Goal: Communication & Community: Participate in discussion

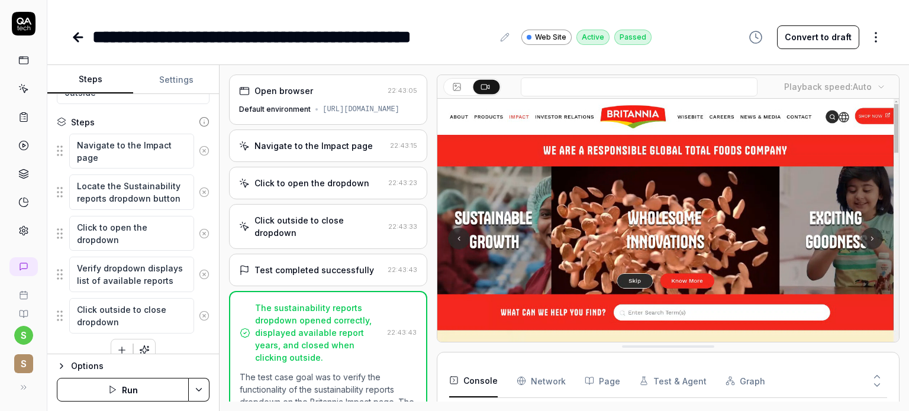
scroll to position [180, 0]
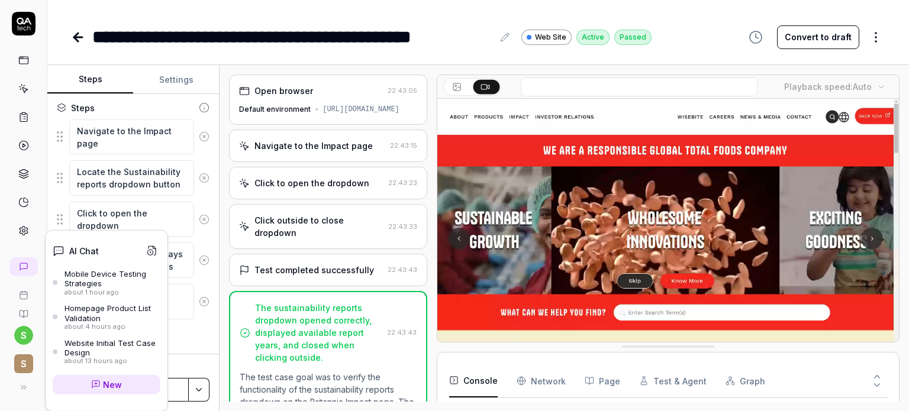
click at [112, 275] on div "Mobile Device Testing Strategies" at bounding box center [113, 279] width 96 height 20
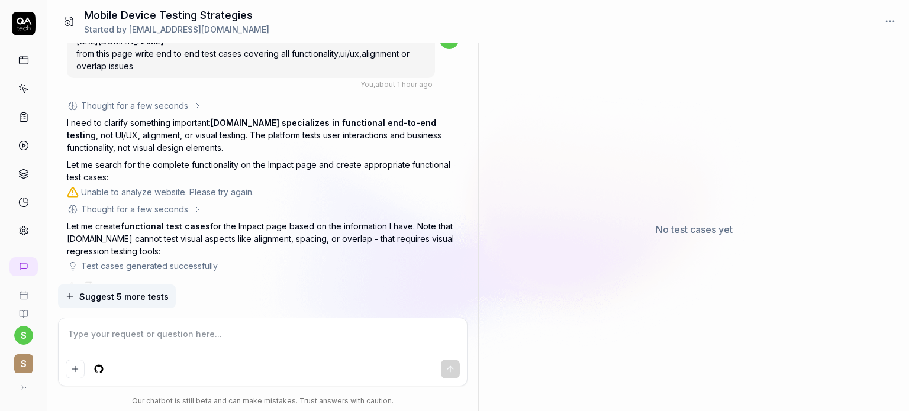
scroll to position [1803, 0]
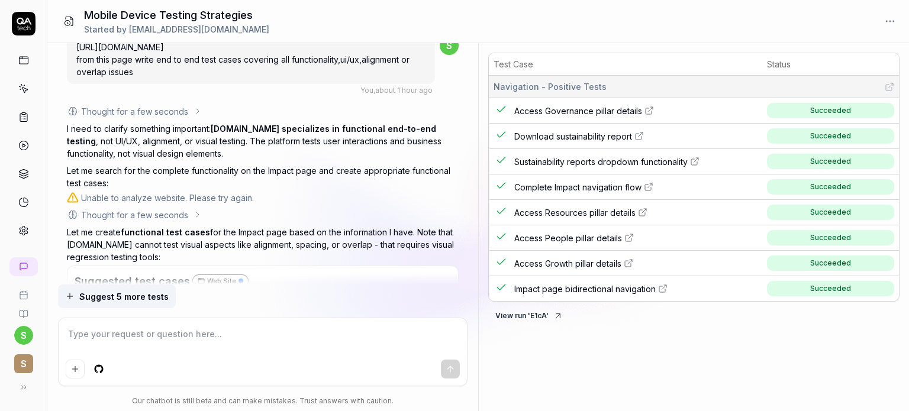
click at [81, 333] on textarea at bounding box center [263, 341] width 394 height 30
type textarea "*"
type textarea "c"
type textarea "*"
type textarea "can"
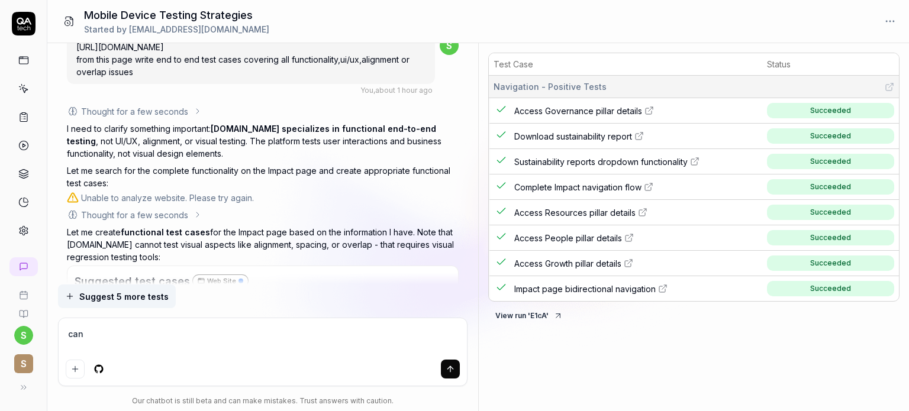
type textarea "*"
type textarea "can"
type textarea "*"
type textarea "can y"
type textarea "*"
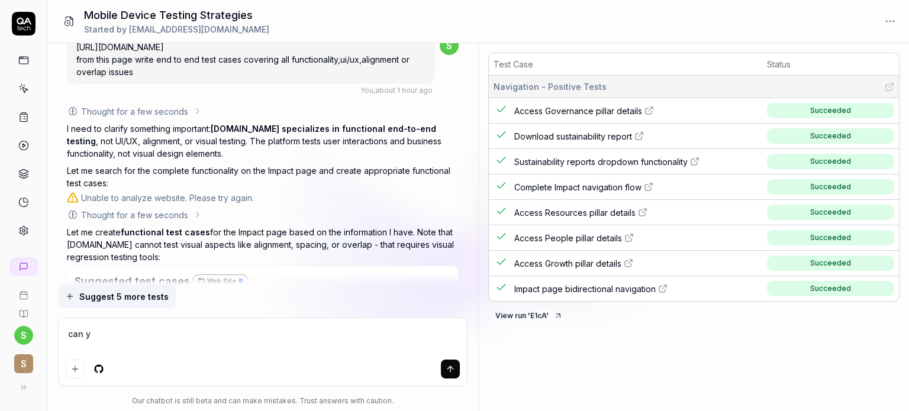
type textarea "can yo"
type textarea "*"
type textarea "can you"
type textarea "*"
type textarea "can you"
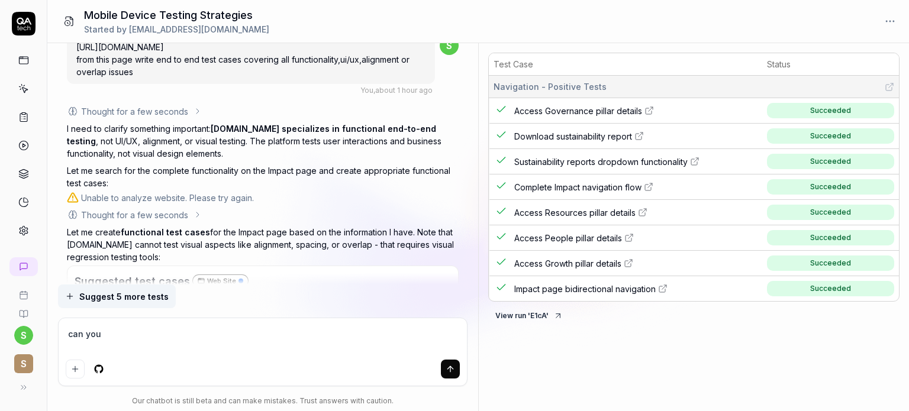
type textarea "*"
type textarea "can you w"
type textarea "*"
type textarea "can you wr"
type textarea "*"
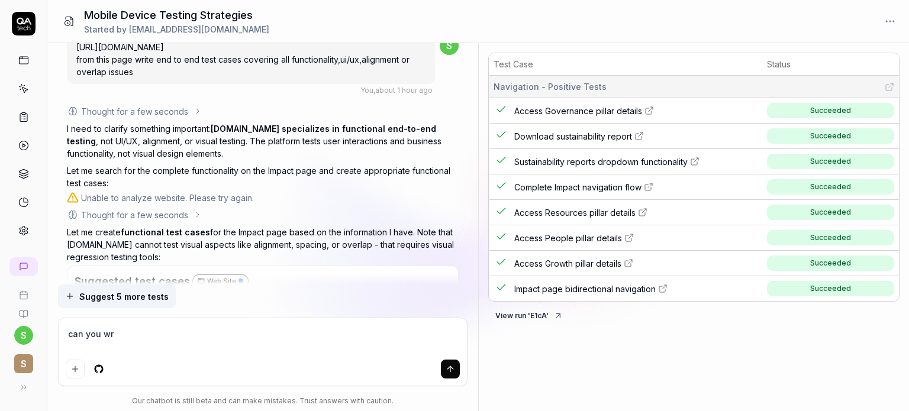
type textarea "can you wri"
type textarea "*"
type textarea "can you writ"
type textarea "*"
type textarea "can you write"
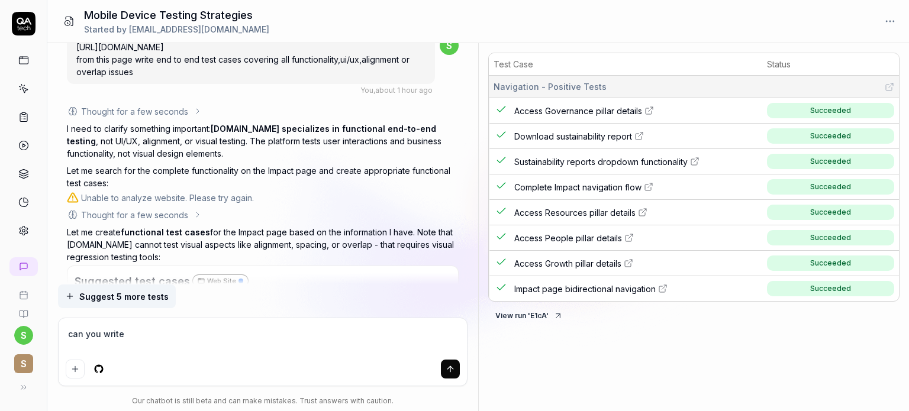
type textarea "*"
type textarea "can you write"
type textarea "*"
type textarea "can you write a"
type textarea "*"
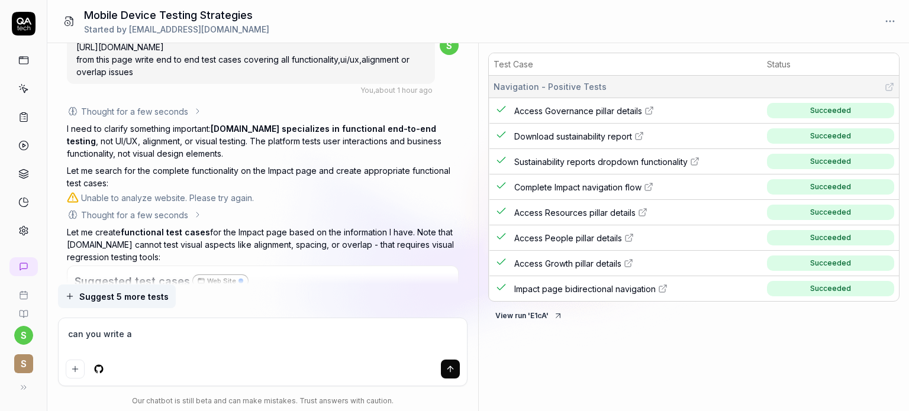
type textarea "can you write a"
type textarea "*"
type textarea "can you write a t"
type textarea "*"
type textarea "can you write a te"
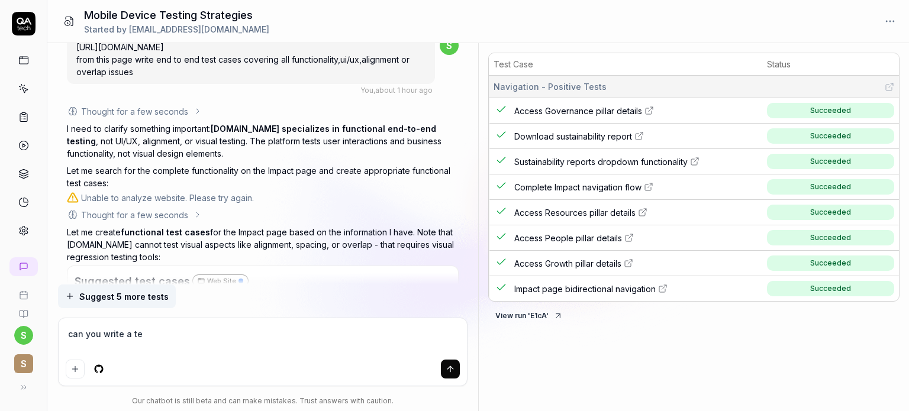
type textarea "*"
type textarea "can you write a tes"
type textarea "*"
type textarea "can you write a test"
type textarea "*"
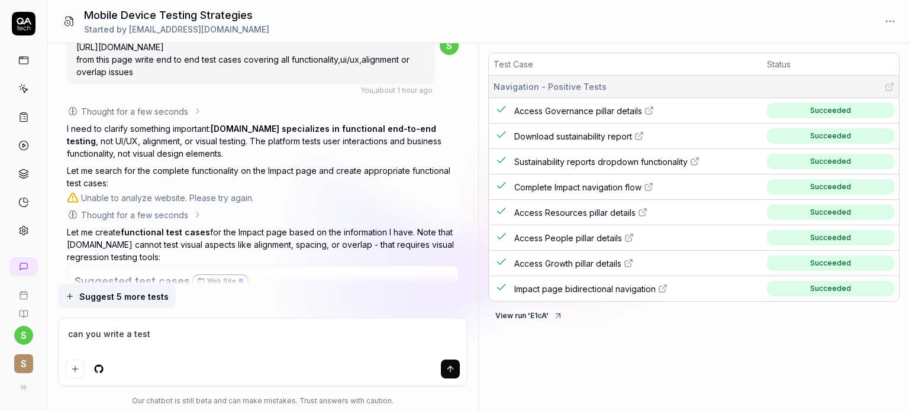
type textarea "can you write a test"
type textarea "*"
type textarea "can you write a test c"
type textarea "*"
type textarea "can you write a test ca"
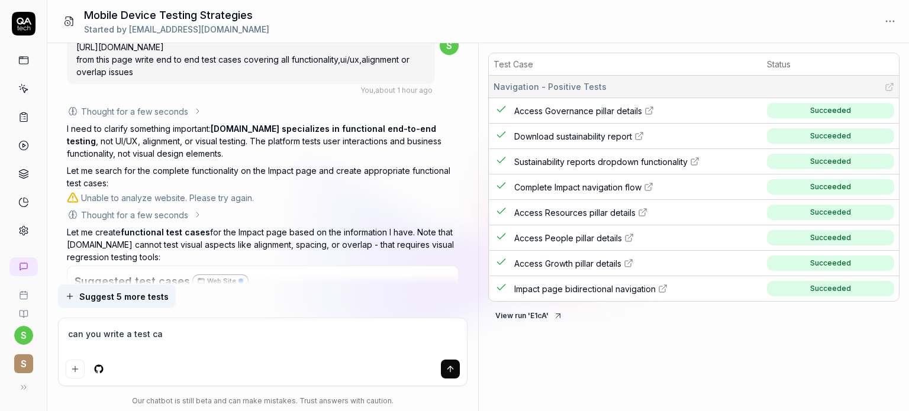
type textarea "*"
type textarea "can you write a test cas"
type textarea "*"
type textarea "can you write a test case"
type textarea "*"
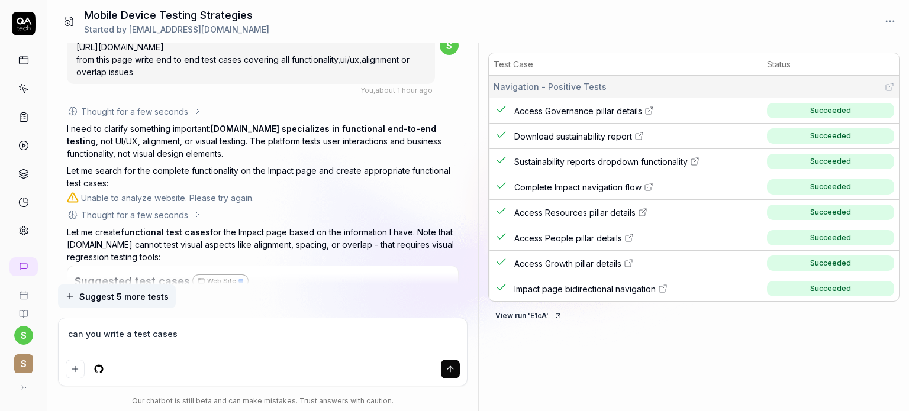
type textarea "can you write a test cases"
type textarea "*"
type textarea "can you write a test cases w"
type textarea "*"
type textarea "can you write a test cases wh"
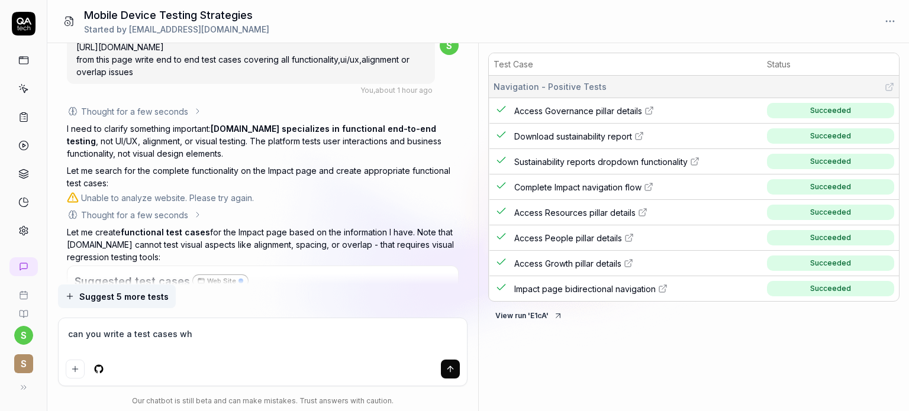
type textarea "*"
type textarea "can you write a test cases whi"
type textarea "*"
type textarea "can you write a test cases which"
type textarea "*"
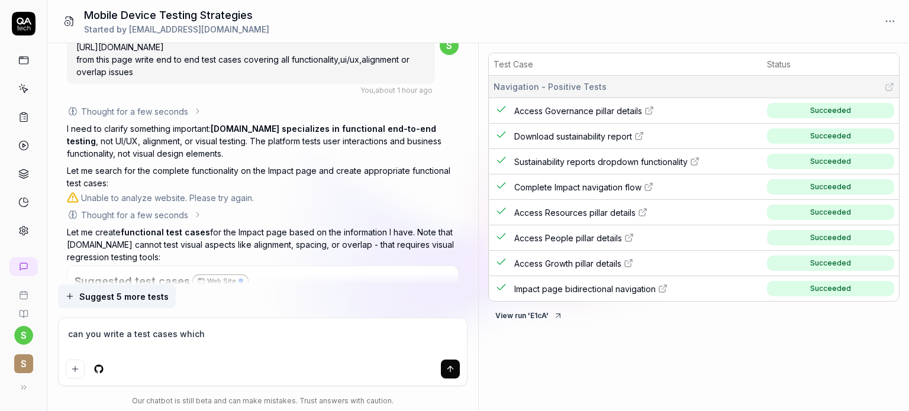
type textarea "can you write a test cases which"
type textarea "*"
type textarea "can you write a test cases which r"
type textarea "*"
type textarea "can you write a test cases which re"
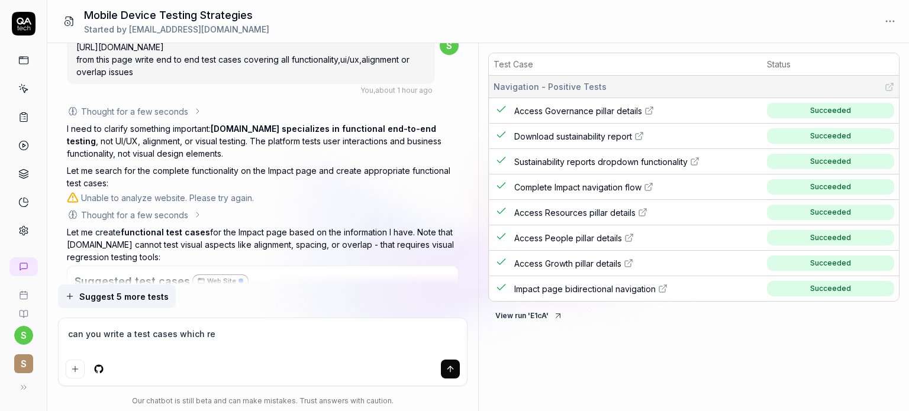
type textarea "*"
type textarea "can you write a test cases which req"
type textarea "*"
type textarea "can you write a test cases which requ"
type textarea "*"
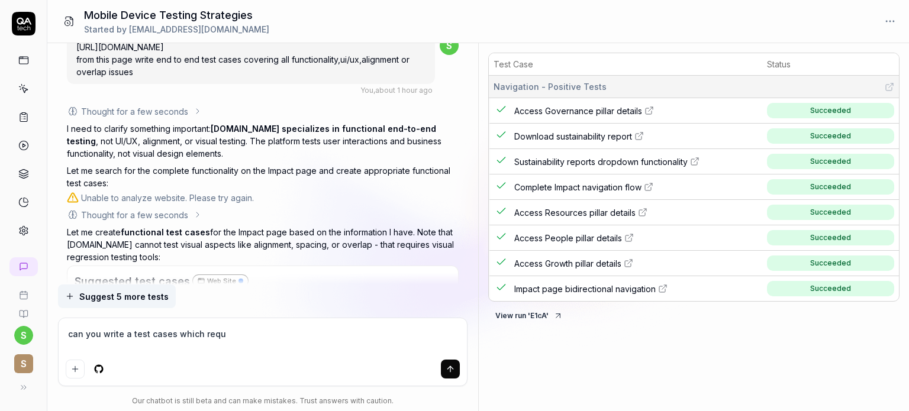
type textarea "can you write a test cases which requi"
type textarea "*"
type textarea "can you write a test cases which requir"
type textarea "*"
type textarea "can you write a test cases which require"
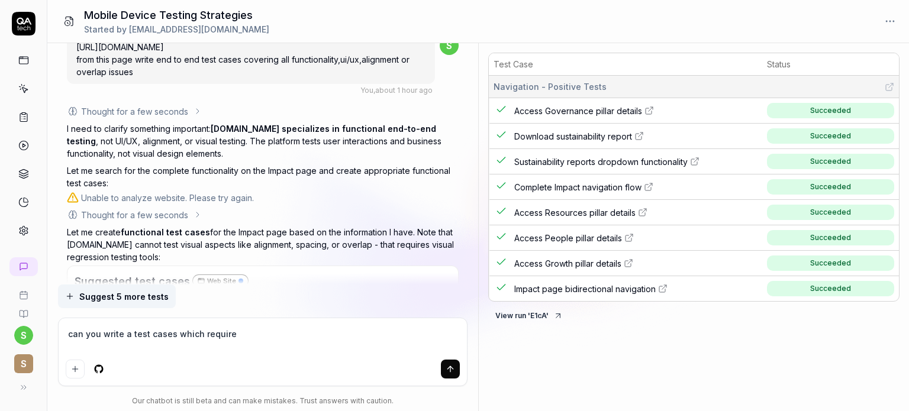
type textarea "*"
type textarea "can you write a test cases which requires"
type textarea "*"
type textarea "can you write a test cases which requires"
type textarea "*"
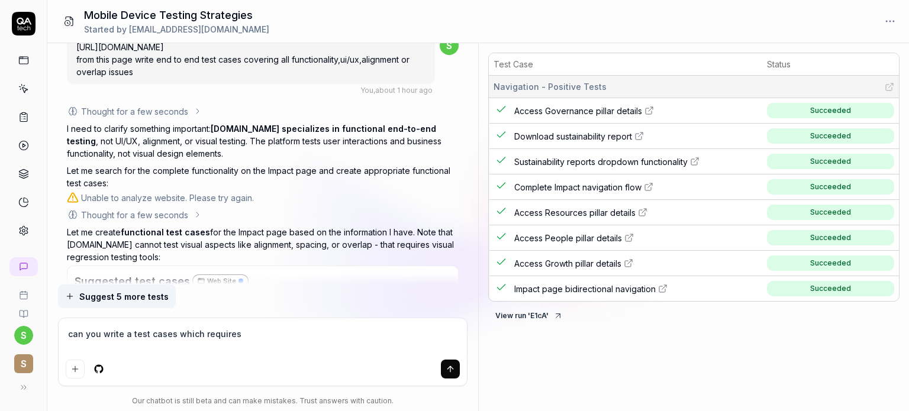
type textarea "can you write a test cases which requires m"
type textarea "*"
type textarea "can you write a test cases which requires mo"
type textarea "*"
type textarea "can you write a test cases which requires mob"
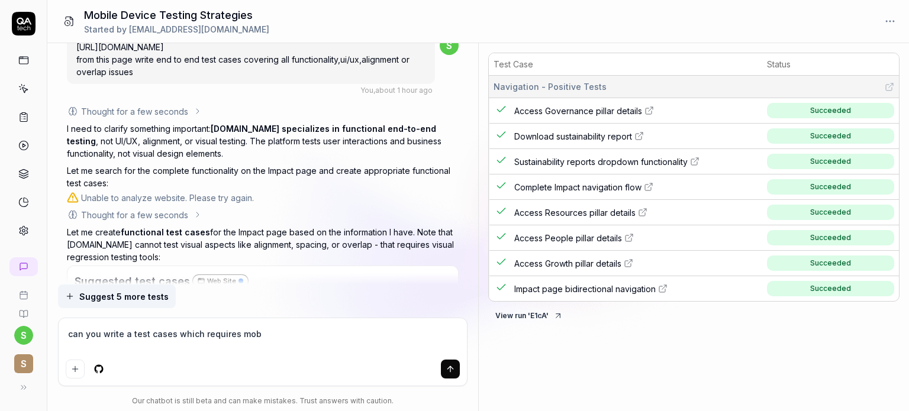
type textarea "*"
type textarea "can you write a test cases which requires mobi"
type textarea "*"
type textarea "can you write a test cases which requires mobil"
type textarea "*"
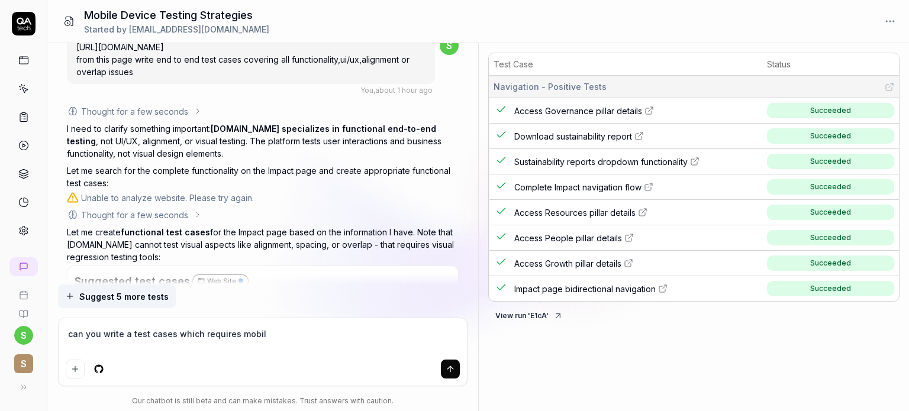
type textarea "can you write a test cases which requires mobile"
type textarea "*"
type textarea "can you write a test cases which requires mobile"
type textarea "*"
type textarea "can you write a test cases which requires mobile n"
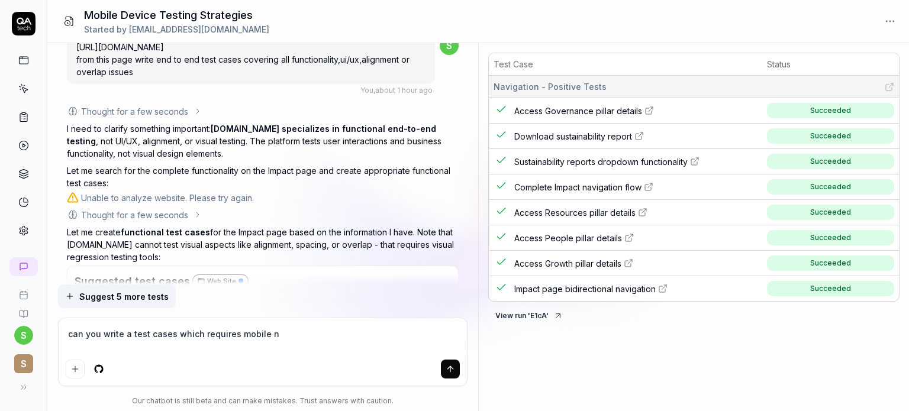
type textarea "*"
type textarea "can you write a test cases which requires mobile nu"
type textarea "*"
type textarea "can you write a test cases which requires mobile num"
type textarea "*"
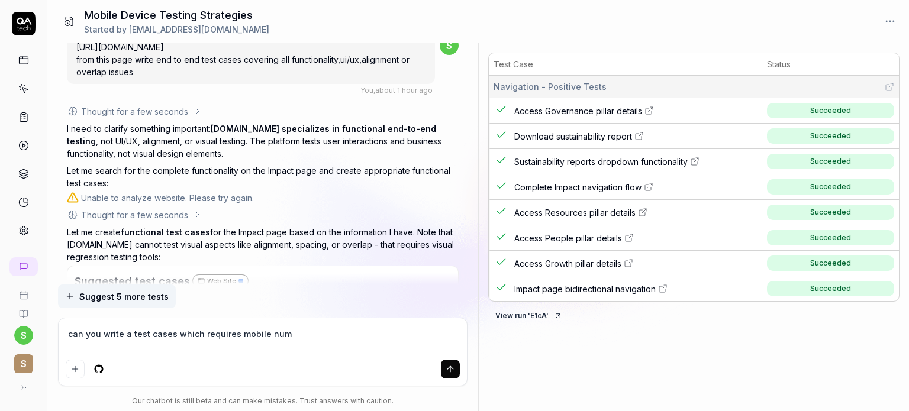
type textarea "can you write a test cases which requires mobile numb"
type textarea "*"
type textarea "can you write a test cases which requires mobile numbe"
type textarea "*"
type textarea "can you write a test cases which requires mobile number"
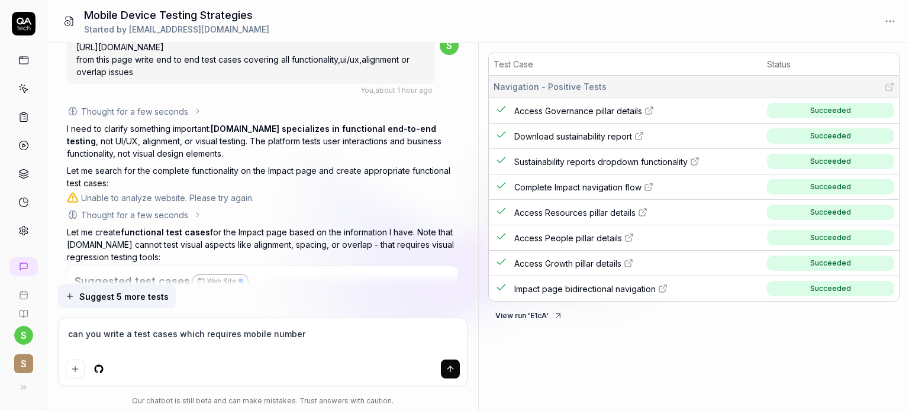
type textarea "*"
type textarea "can you write a test cases which requires mobile number"
type textarea "*"
type textarea "can you write a test cases which requires mobile number a"
type textarea "*"
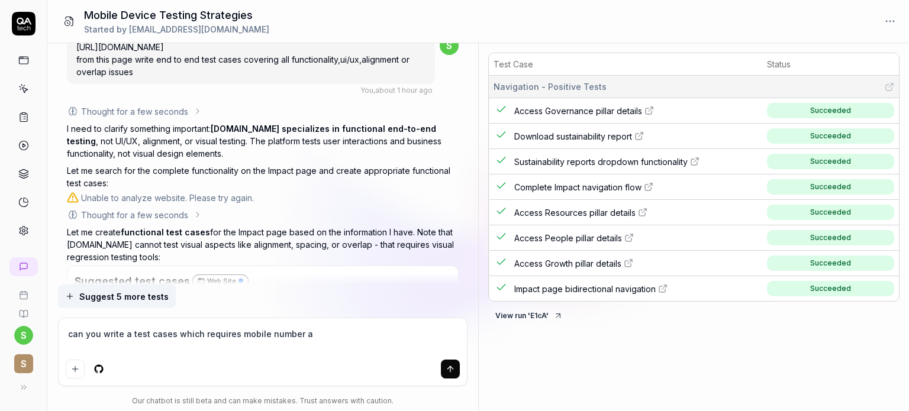
type textarea "can you write a test cases which requires mobile number an"
type textarea "*"
type textarea "can you write a test cases which requires mobile number and"
type textarea "*"
type textarea "can you write a test cases which requires mobile number and f"
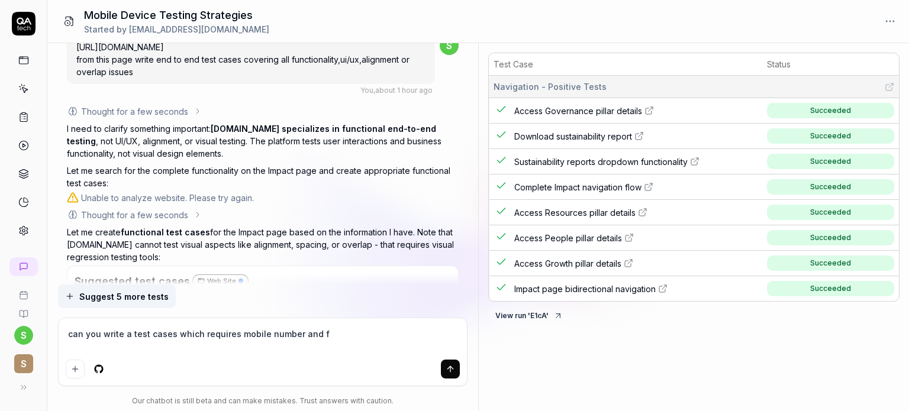
type textarea "*"
type textarea "can you write a test cases which requires mobile number and fo"
type textarea "*"
type textarea "can you write a test cases which requires mobile number and for"
type textarea "*"
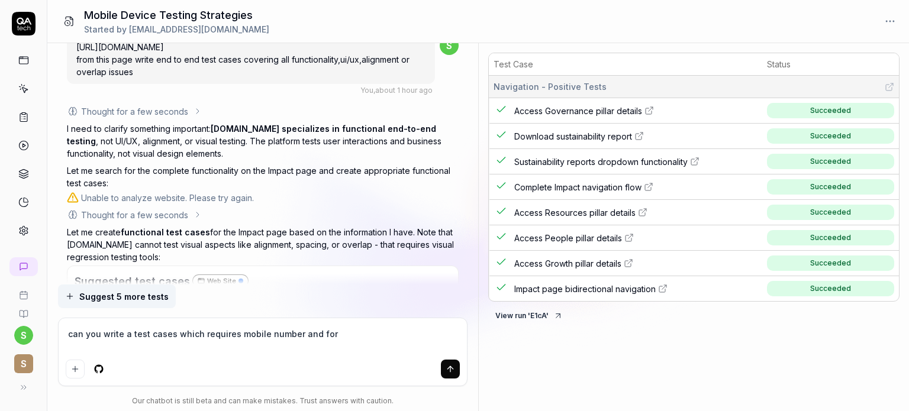
type textarea "can you write a test cases which requires mobile number and for"
type textarea "*"
type textarea "can you write a test cases which requires mobile number and for v"
type textarea "*"
type textarea "can you write a test cases which requires mobile number and for ve"
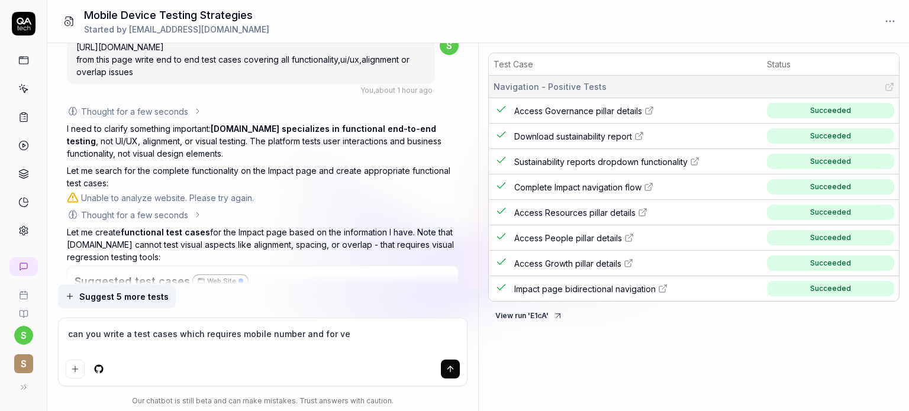
type textarea "*"
type textarea "can you write a test cases which requires mobile number and for ver"
type textarea "*"
type textarea "can you write a test cases which requires mobile number and for veri"
type textarea "*"
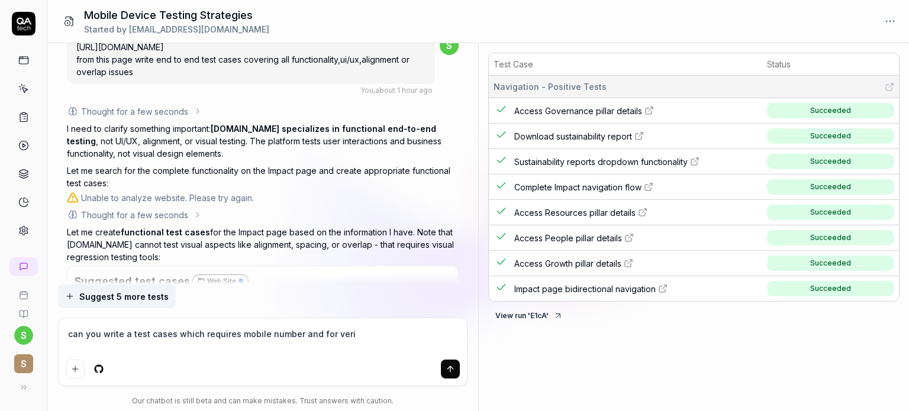
type textarea "can you write a test cases which requires mobile number and for verif"
type textarea "*"
type textarea "can you write a test cases which requires mobile number and for verifi"
type textarea "*"
type textarea "can you write a test cases which requires mobile number and for verific"
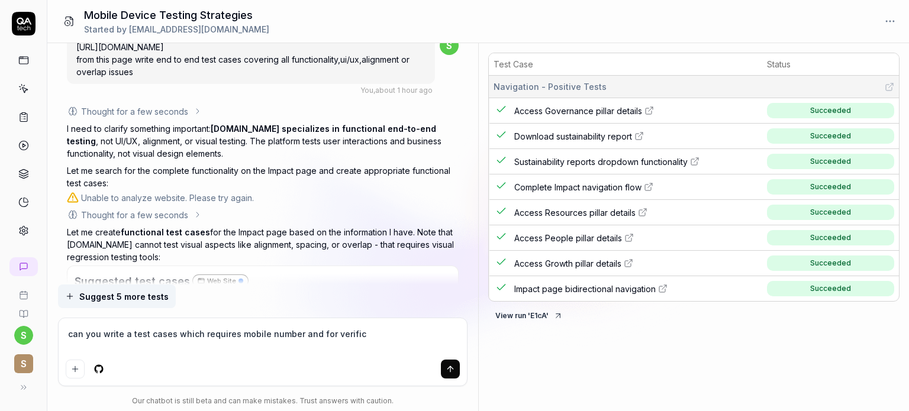
type textarea "*"
type textarea "can you write a test cases which requires mobile number and for verifica"
type textarea "*"
type textarea "can you write a test cases which requires mobile number and for verificat"
type textarea "*"
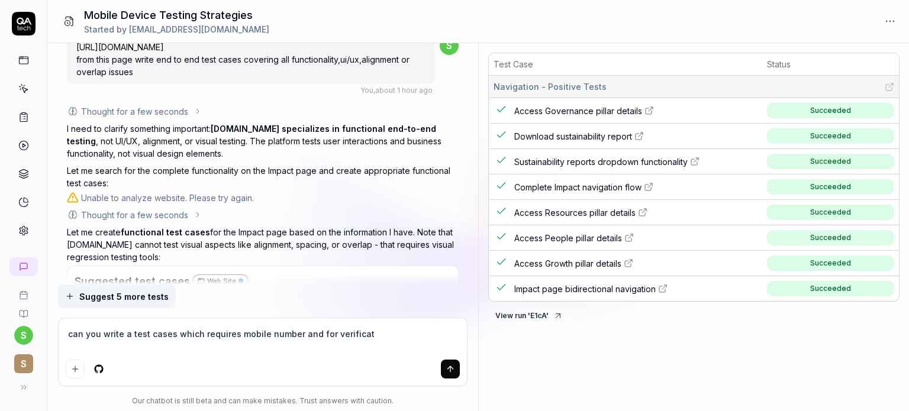
type textarea "can you write a test cases which requires mobile number and for verificati"
type textarea "*"
type textarea "can you write a test cases which requires mobile number and for verificatio"
type textarea "*"
type textarea "can you write a test cases which requires mobile number and for verification"
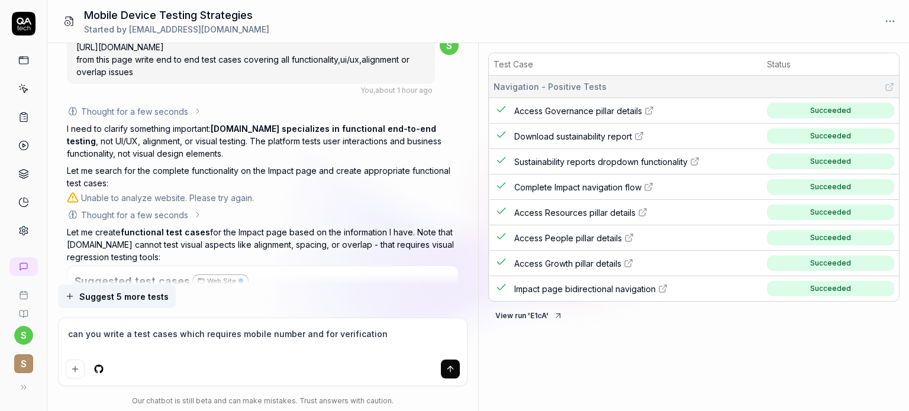
type textarea "*"
type textarea "can you write a test cases which requires mobile number and for verification"
type textarea "*"
type textarea "can you write a test cases which requires mobile number and for verification o"
type textarea "*"
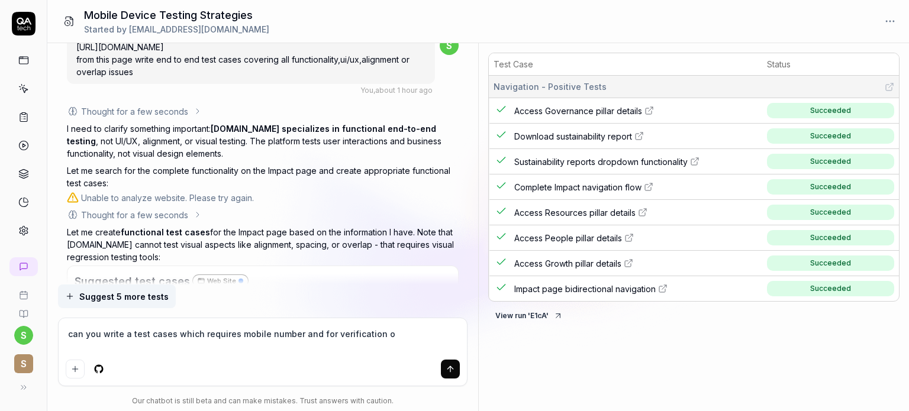
type textarea "can you write a test cases which requires mobile number and for verification ot"
type textarea "*"
type textarea "can you write a test cases which requires mobile number and for verification otp"
type textarea "*"
type textarea "can you write a test cases which requires mobile number and for verification otp"
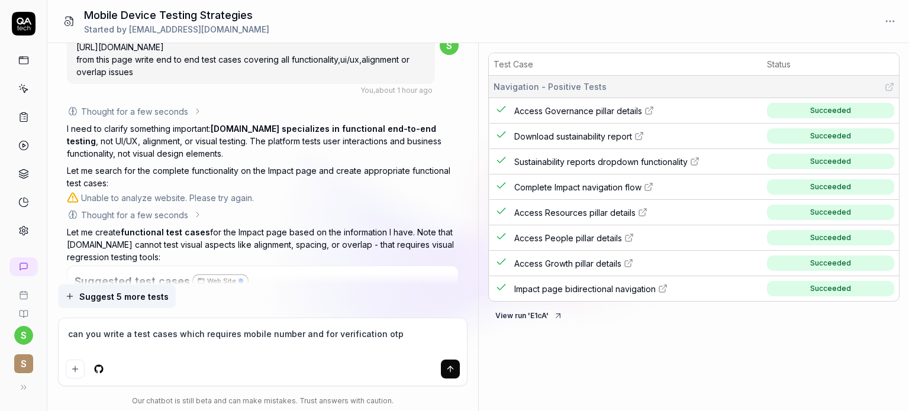
type textarea "*"
type textarea "can you write a test cases which requires mobile number and for verification otp"
type textarea "*"
type textarea "can you write a test cases which requires mobile number and for verification ot…"
type textarea "*"
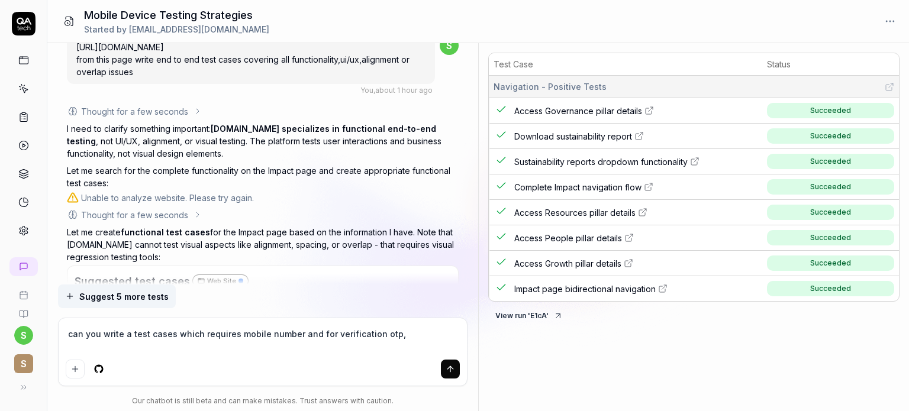
type textarea "can you write a test cases which requires mobile number and for verification ot…"
type textarea "*"
type textarea "can you write a test cases which requires mobile number and for verification ot…"
type textarea "*"
type textarea "can you write a test cases which requires mobile number and for verification ot…"
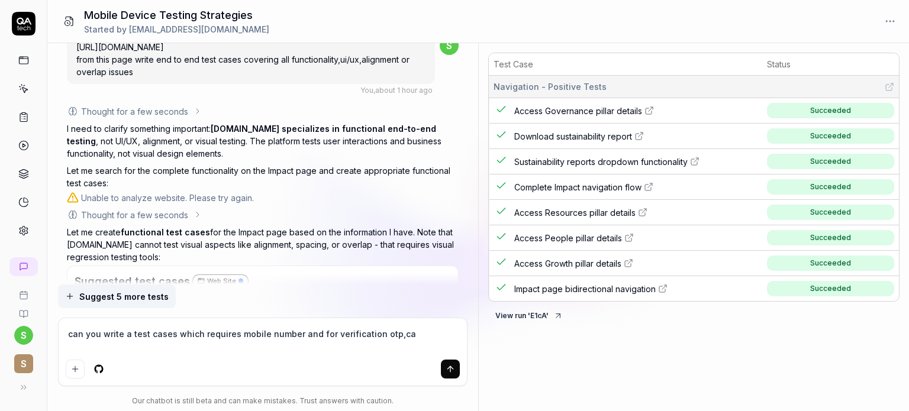
type textarea "*"
type textarea "can you write a test cases which requires mobile number and for verification ot…"
type textarea "*"
type textarea "can you write a test cases which requires mobile number and for verification ot…"
type textarea "*"
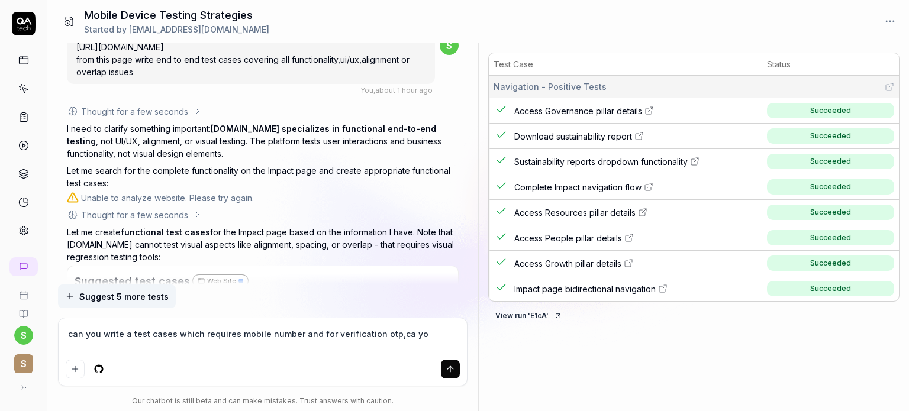
type textarea "can you write a test cases which requires mobile number and for verification ot…"
type textarea "*"
type textarea "can you write a test cases which requires mobile number and for verification ot…"
type textarea "*"
type textarea "can you write a test cases which requires mobile number and for verification ot…"
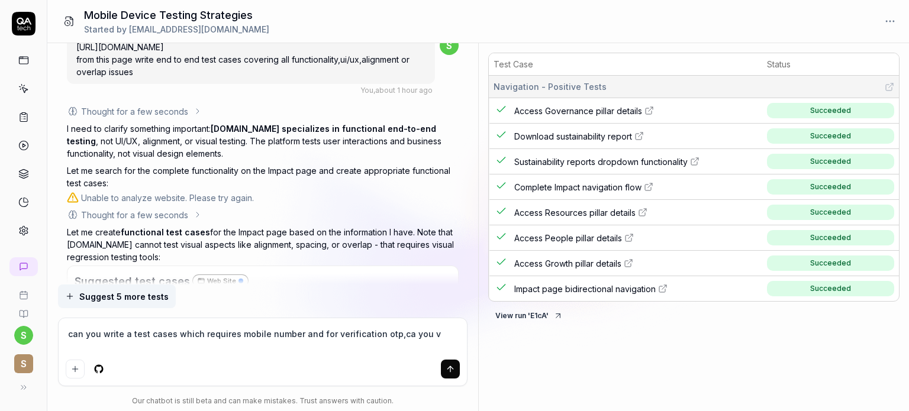
type textarea "*"
type textarea "can you write a test cases which requires mobile number and for verification ot…"
type textarea "*"
type textarea "can you write a test cases which requires mobile number and for verification ot…"
type textarea "*"
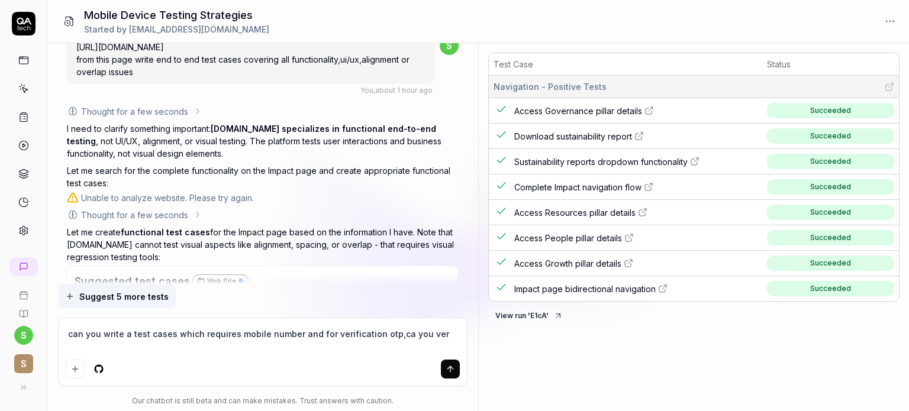
type textarea "can you write a test cases which requires mobile number and for verification ot…"
type textarea "*"
type textarea "can you write a test cases which requires mobile number and for verification ot…"
type textarea "*"
type textarea "can you write a test cases which requires mobile number and for verification ot…"
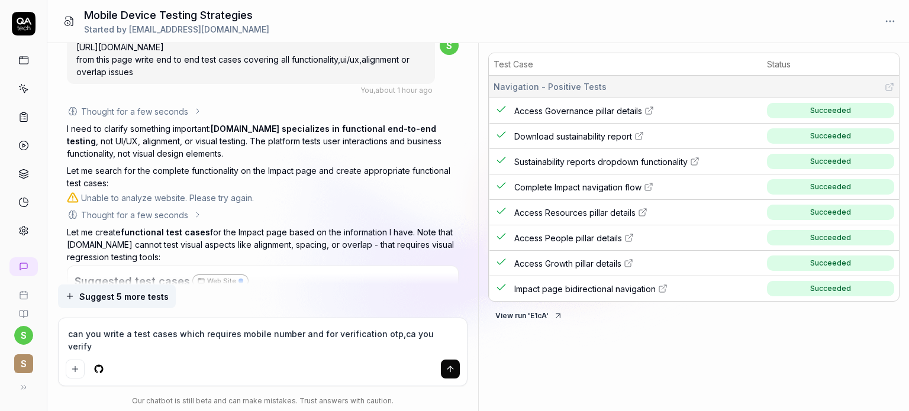
type textarea "*"
type textarea "can you write a test cases which requires mobile number and for verification ot…"
type textarea "*"
type textarea "can you write a test cases which requires mobile number and for verification ot…"
type textarea "*"
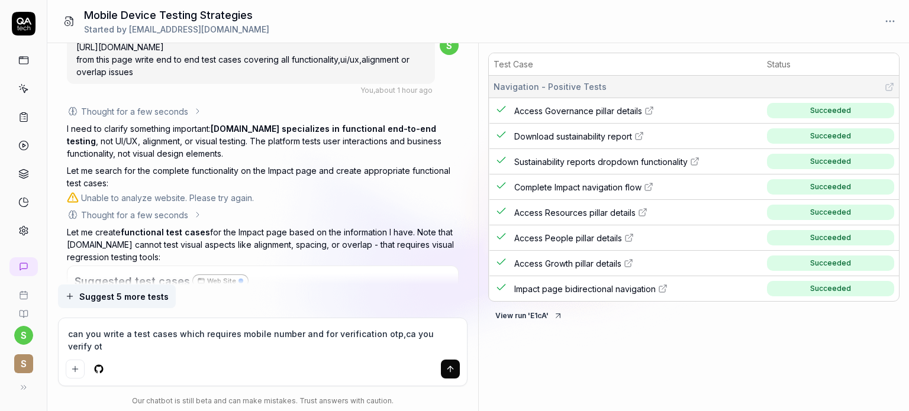
type textarea "can you write a test cases which requires mobile number and for verification ot…"
type textarea "*"
type textarea "can you write a test cases which requires mobile number and for verification ot…"
type textarea "*"
type textarea "can you write a test cases which requires mobile number and for verification ot…"
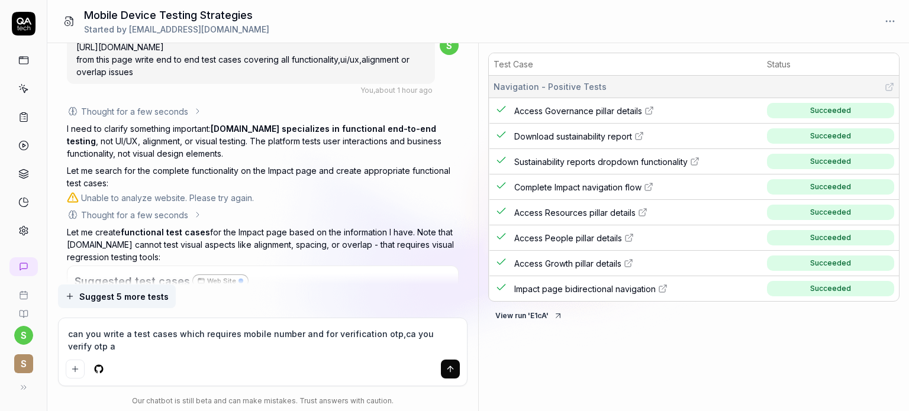
type textarea "*"
type textarea "can you write a test cases which requires mobile number and for verification ot…"
type textarea "*"
type textarea "can you write a test cases which requires mobile number and for verification ot…"
type textarea "*"
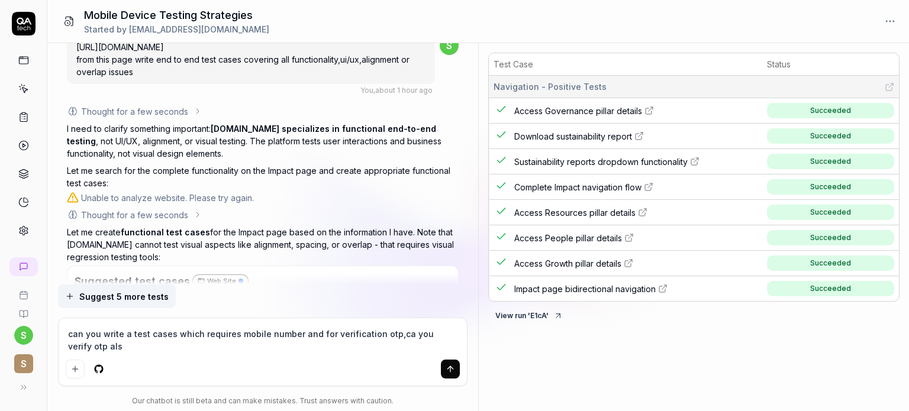
type textarea "can you write a test cases which requires mobile number and for verification ot…"
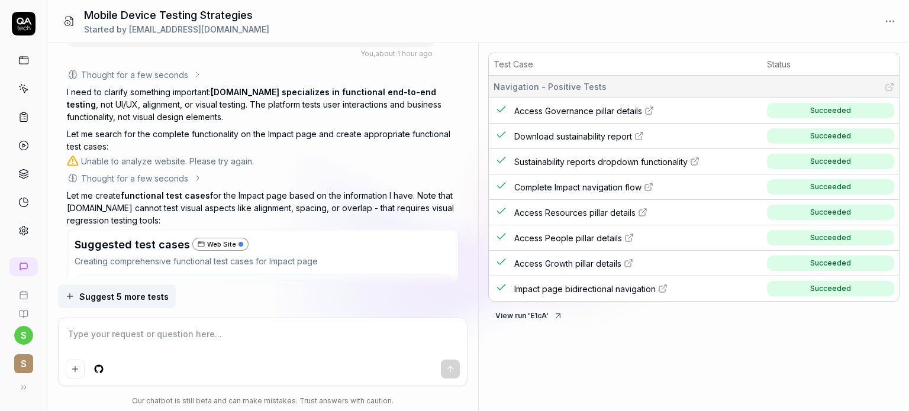
scroll to position [1835, 0]
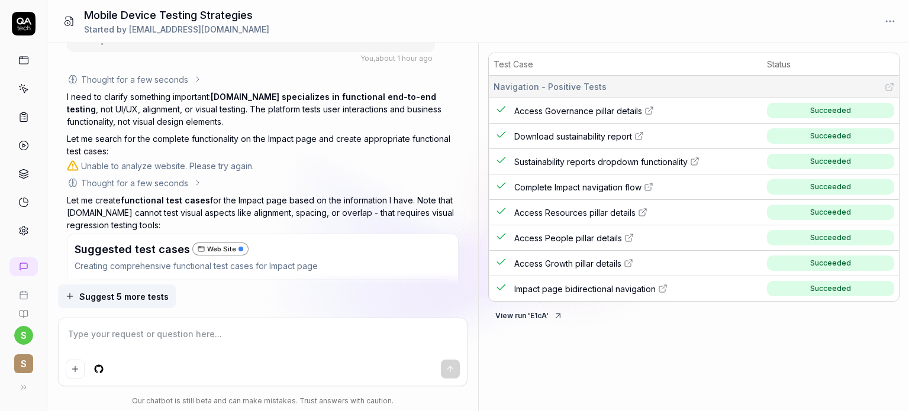
click at [27, 91] on icon at bounding box center [23, 88] width 11 height 11
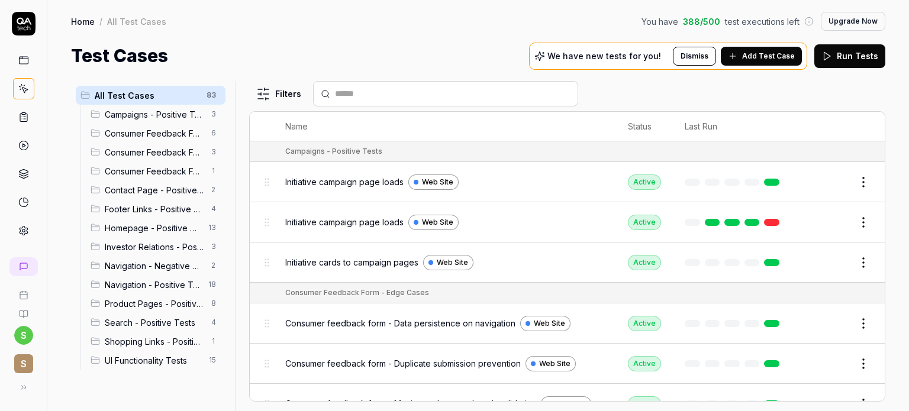
click at [764, 57] on span "Add Test Case" at bounding box center [768, 56] width 53 height 11
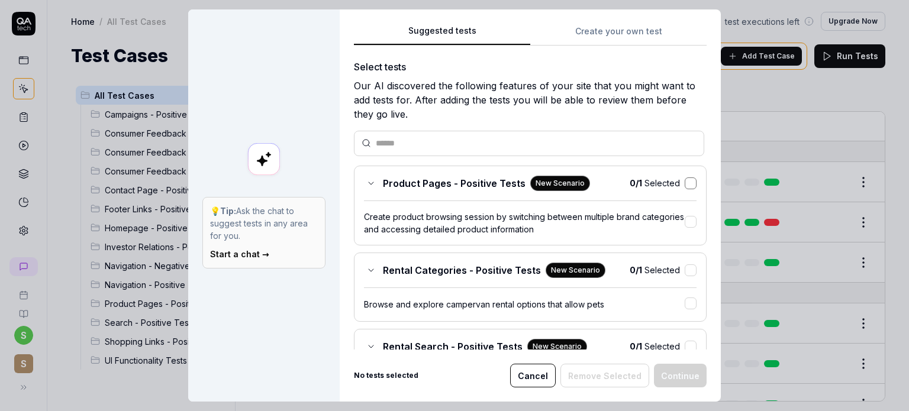
click at [685, 181] on button "button" at bounding box center [691, 184] width 12 height 12
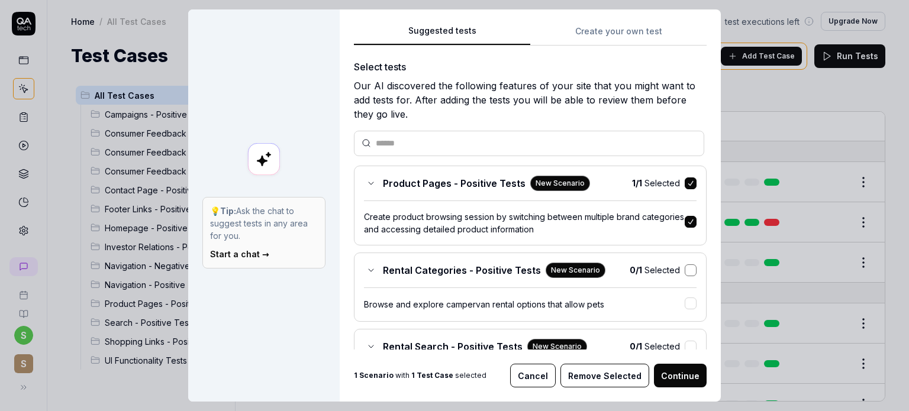
click at [685, 266] on button "button" at bounding box center [691, 271] width 12 height 12
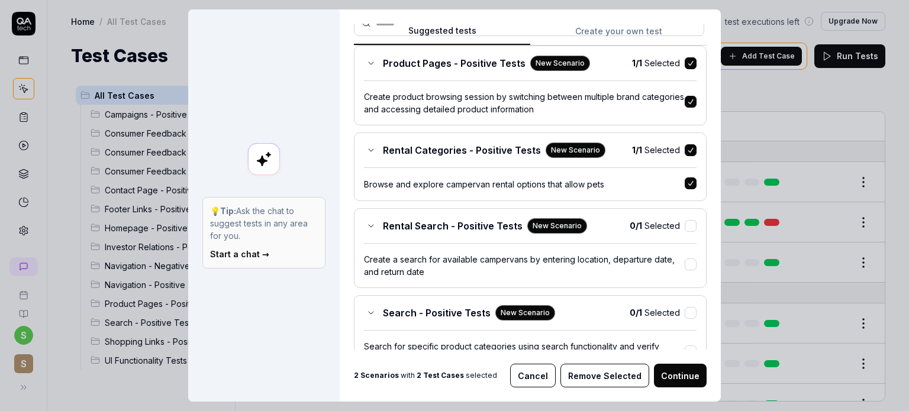
scroll to position [132, 0]
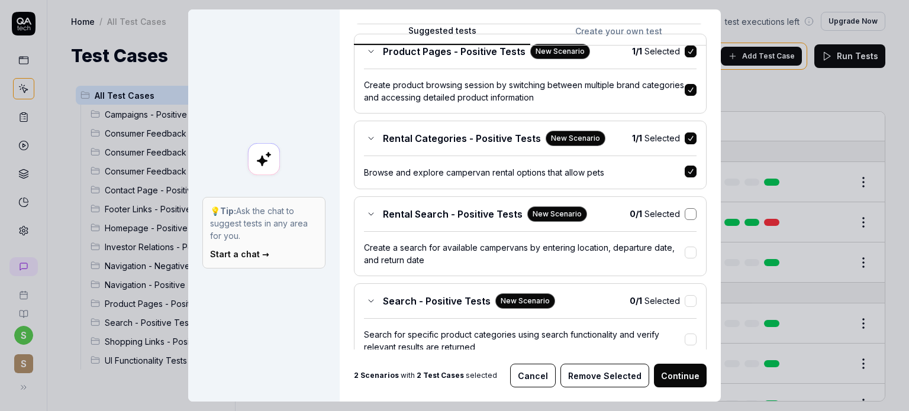
click at [685, 210] on button "button" at bounding box center [691, 214] width 12 height 12
click at [685, 300] on button "button" at bounding box center [691, 301] width 12 height 12
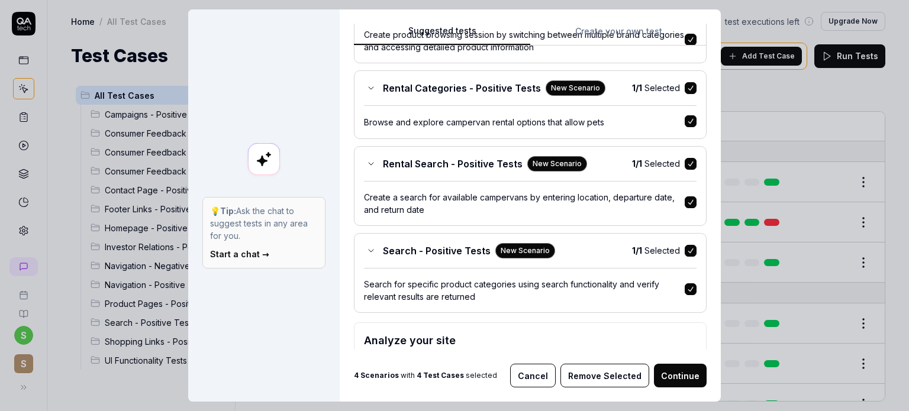
scroll to position [256, 0]
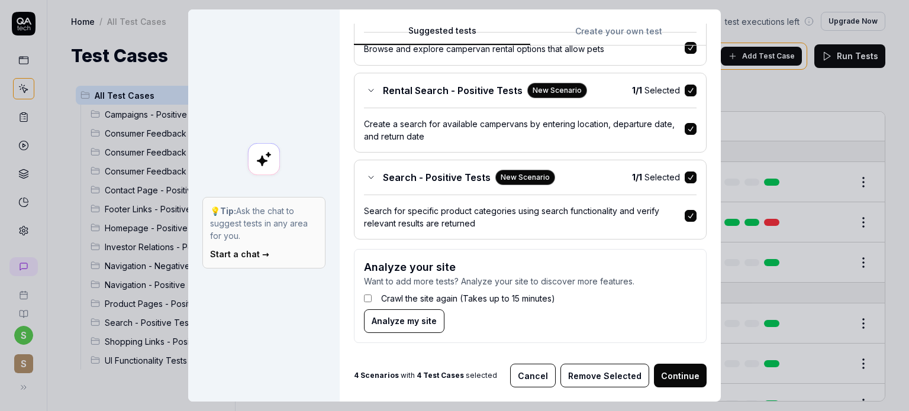
click at [677, 378] on button "Continue" at bounding box center [680, 376] width 53 height 24
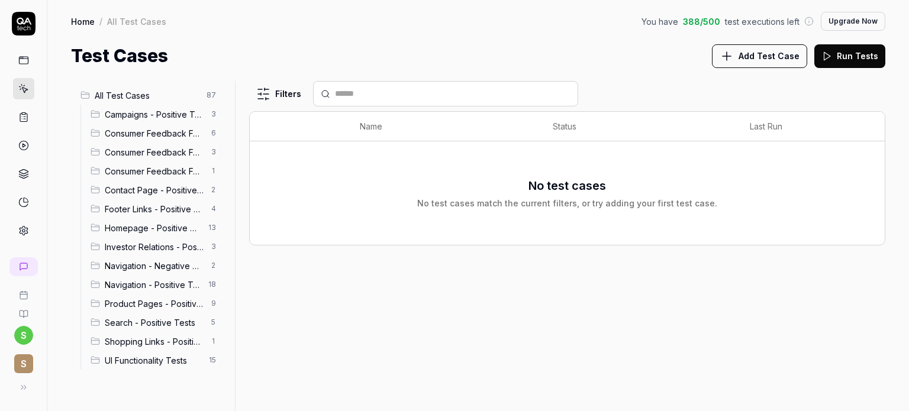
click at [154, 123] on div "Campaigns - Positive Tests 3" at bounding box center [156, 114] width 140 height 19
